Goal: Information Seeking & Learning: Learn about a topic

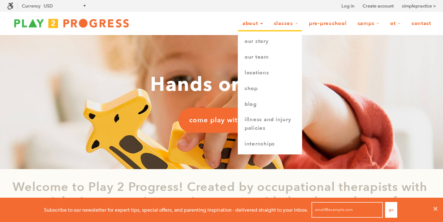
scroll to position [0, 0]
click at [260, 47] on link "Our Story" at bounding box center [270, 42] width 64 height 16
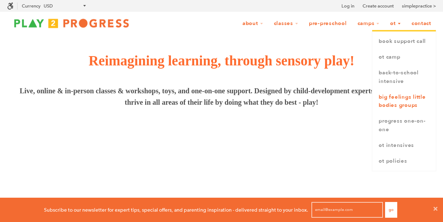
click at [395, 108] on link "Big Feelings Little Bodies Groups" at bounding box center [404, 101] width 64 height 24
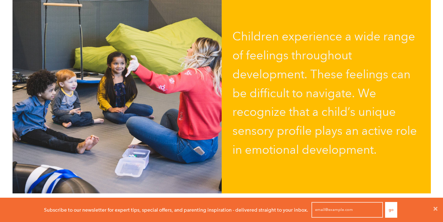
scroll to position [127, 0]
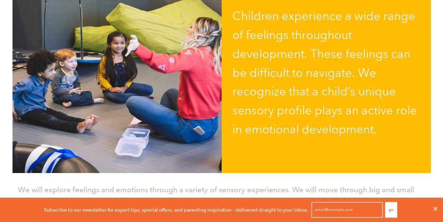
click at [245, 55] on p "Children experience a wide range of feelings throughout development. These feel…" at bounding box center [325, 73] width 186 height 132
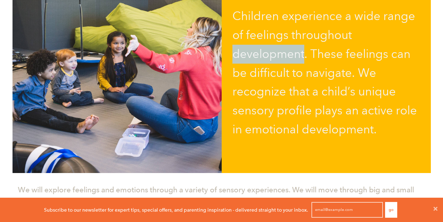
click at [245, 56] on p "Children experience a wide range of feelings throughout development. These feel…" at bounding box center [325, 73] width 186 height 132
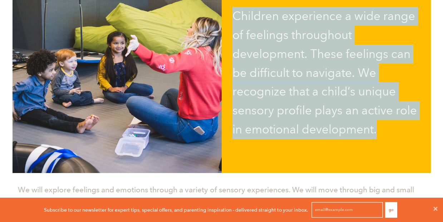
click at [245, 56] on p "Children experience a wide range of feelings throughout development. These feel…" at bounding box center [325, 73] width 186 height 132
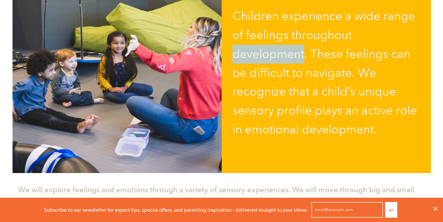
click at [245, 56] on p "Children experience a wide range of feelings throughout development. These feel…" at bounding box center [325, 73] width 186 height 132
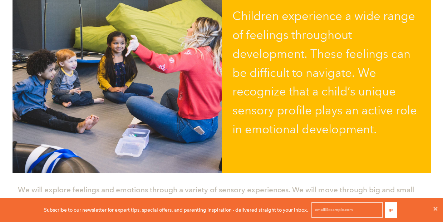
click at [245, 56] on p "Children experience a wide range of feelings throughout development. These feel…" at bounding box center [325, 73] width 186 height 132
